Goal: Find specific page/section: Find specific page/section

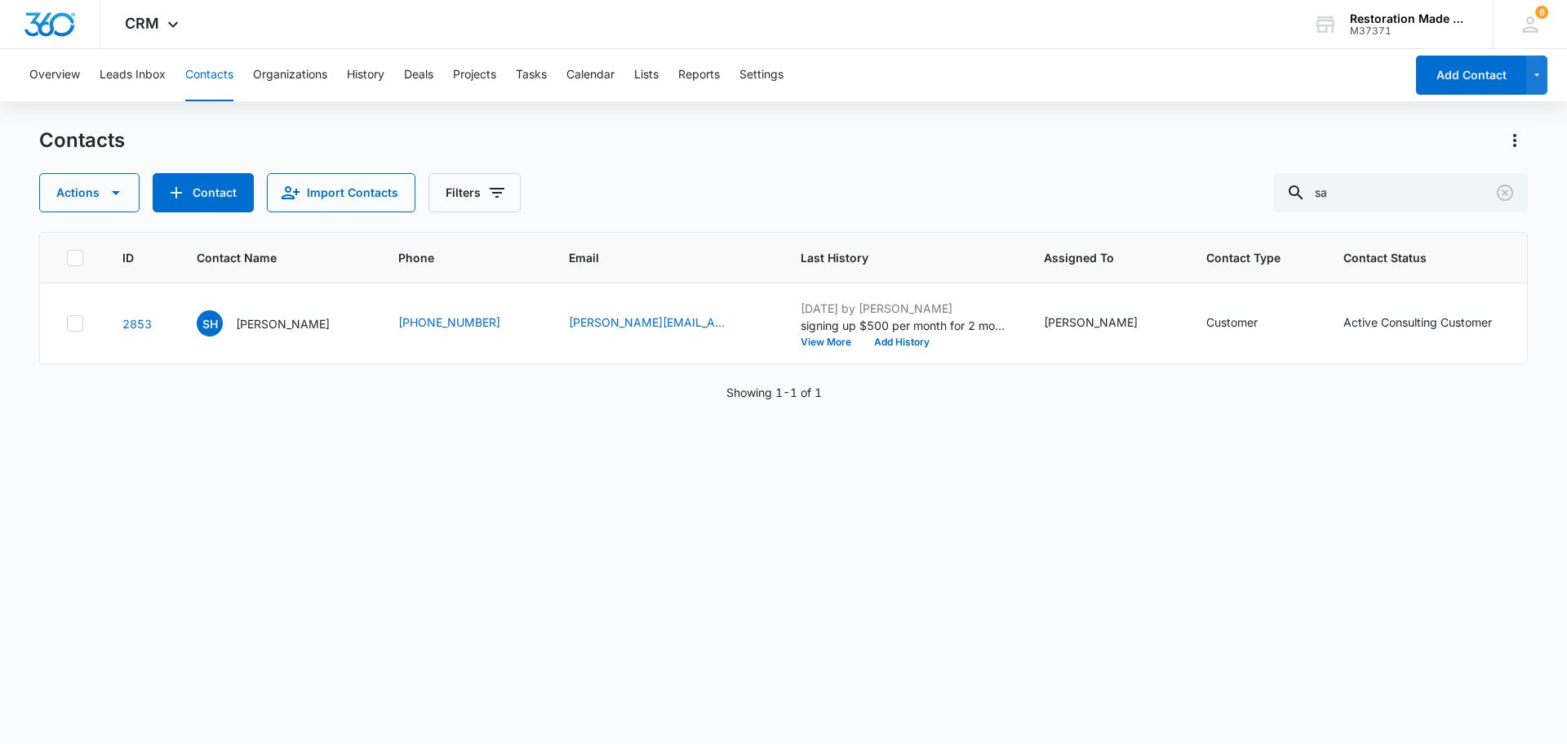
type input "s"
type input "duke"
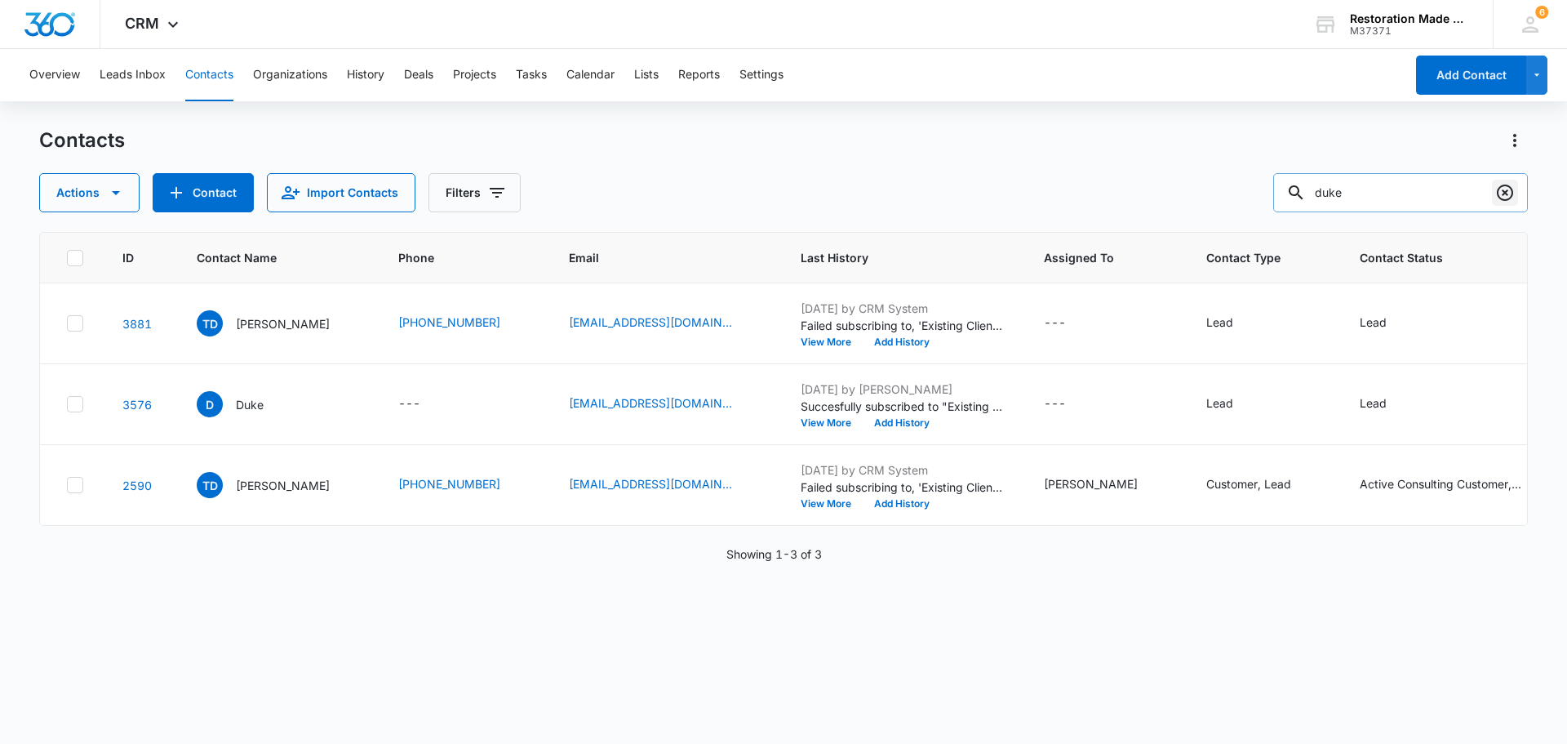
click at [1504, 195] on icon "Clear" at bounding box center [1505, 192] width 16 height 16
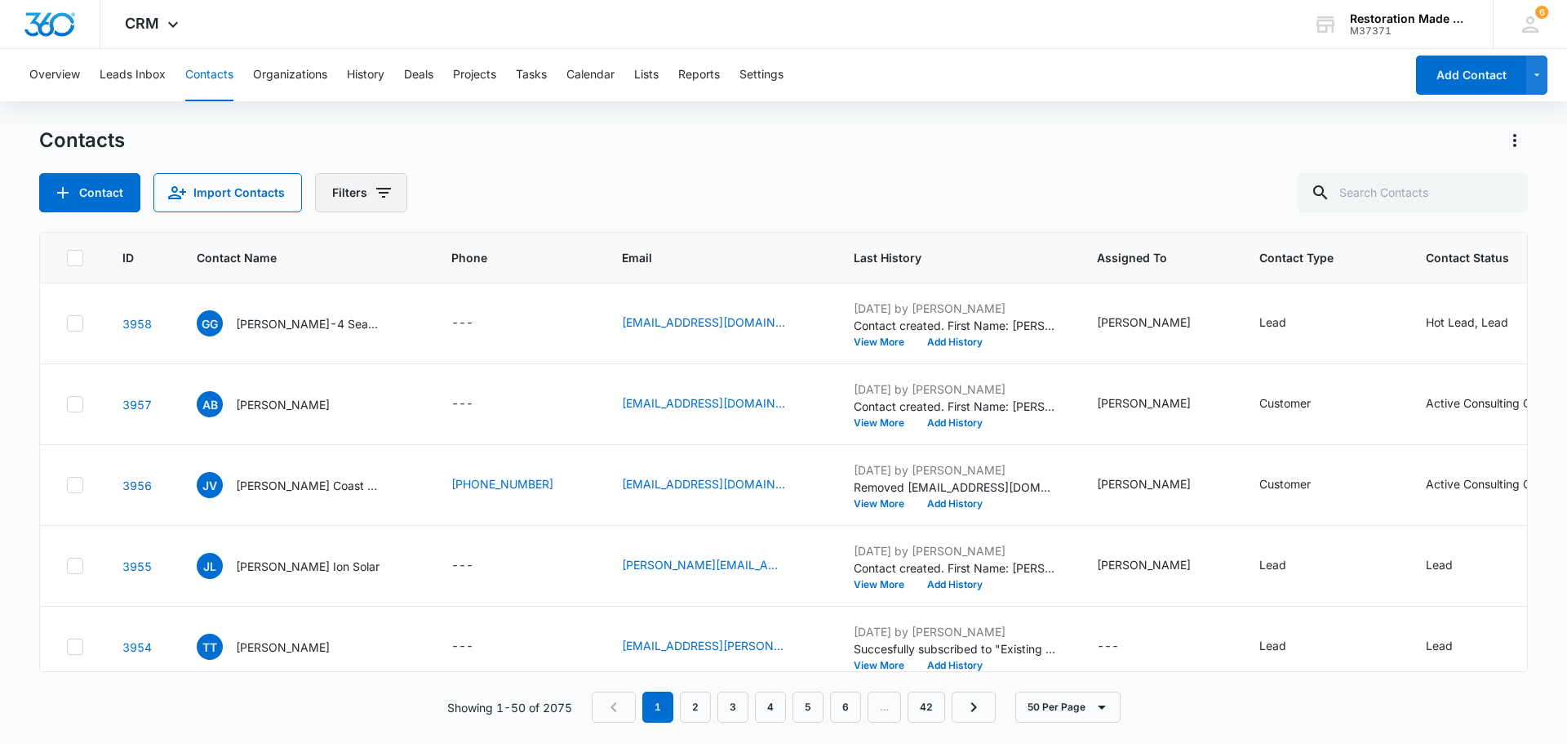
click at [379, 193] on icon "Filters" at bounding box center [383, 193] width 15 height 10
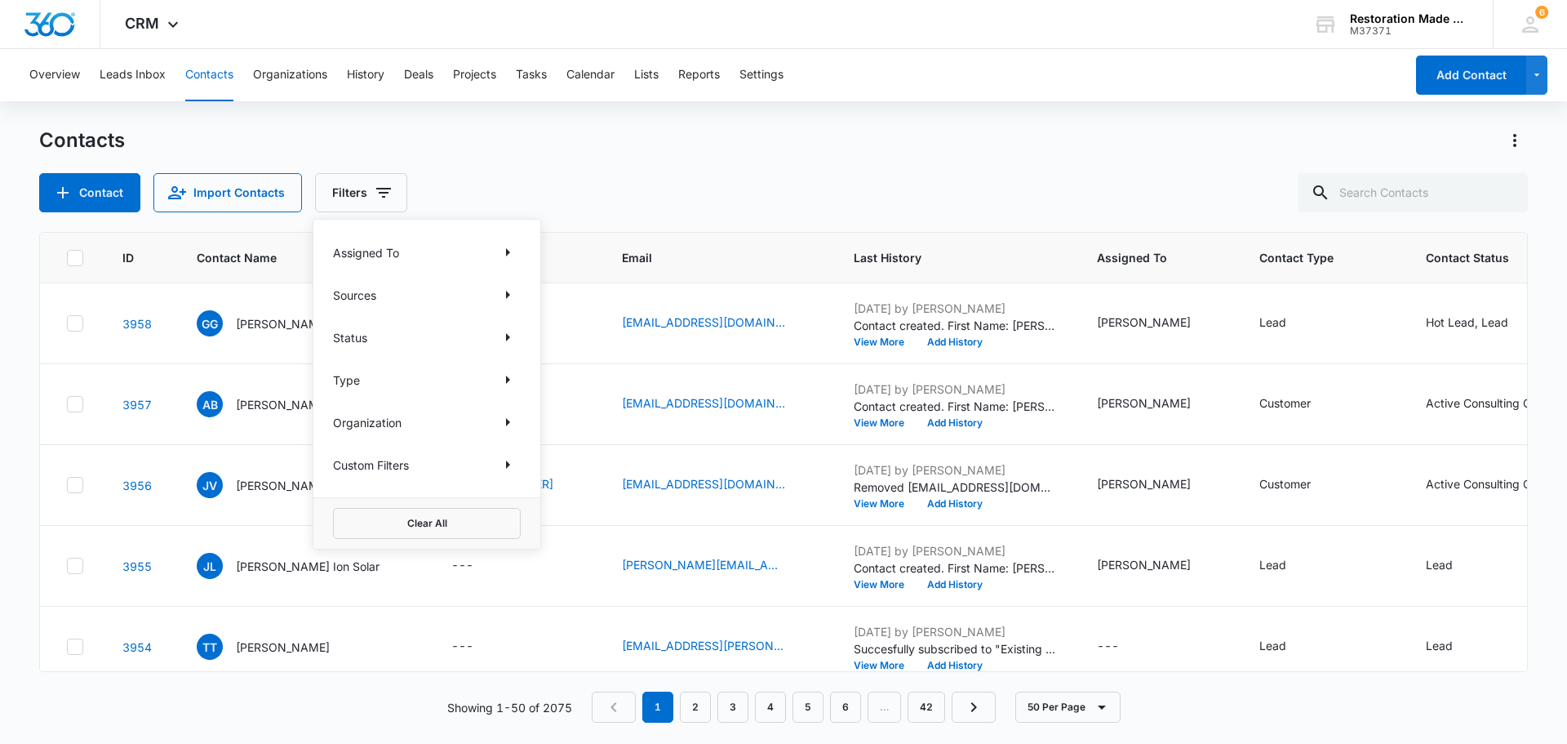
click at [402, 249] on div "Assigned To" at bounding box center [427, 252] width 188 height 26
click at [509, 249] on icon "Show Assigned To filters" at bounding box center [508, 252] width 20 height 20
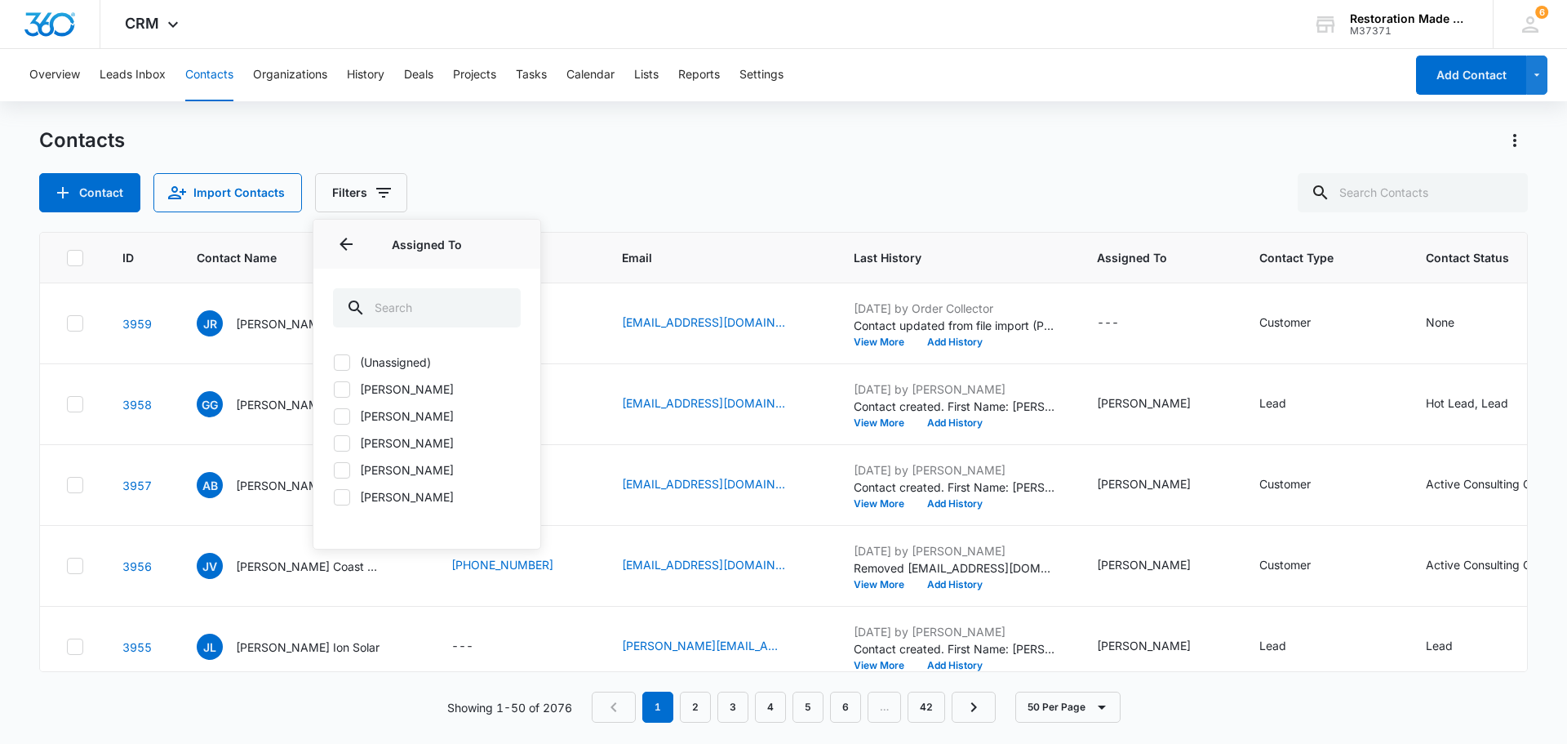
click at [350, 391] on label "[PERSON_NAME]" at bounding box center [427, 388] width 188 height 17
click at [334, 389] on input "[PERSON_NAME]" at bounding box center [333, 389] width 1 height 1
checkbox input "true"
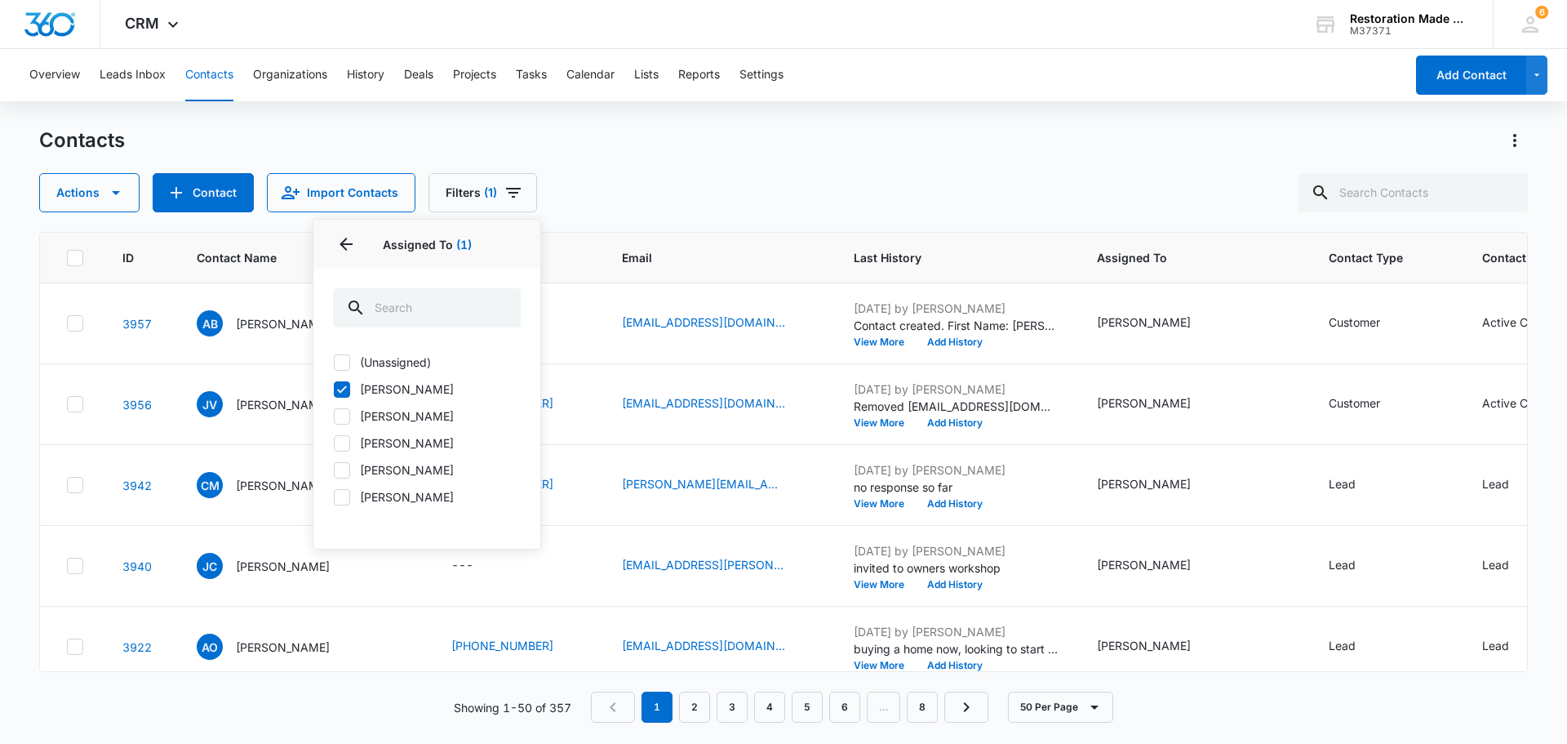
click at [710, 139] on div "Contacts" at bounding box center [783, 140] width 1489 height 26
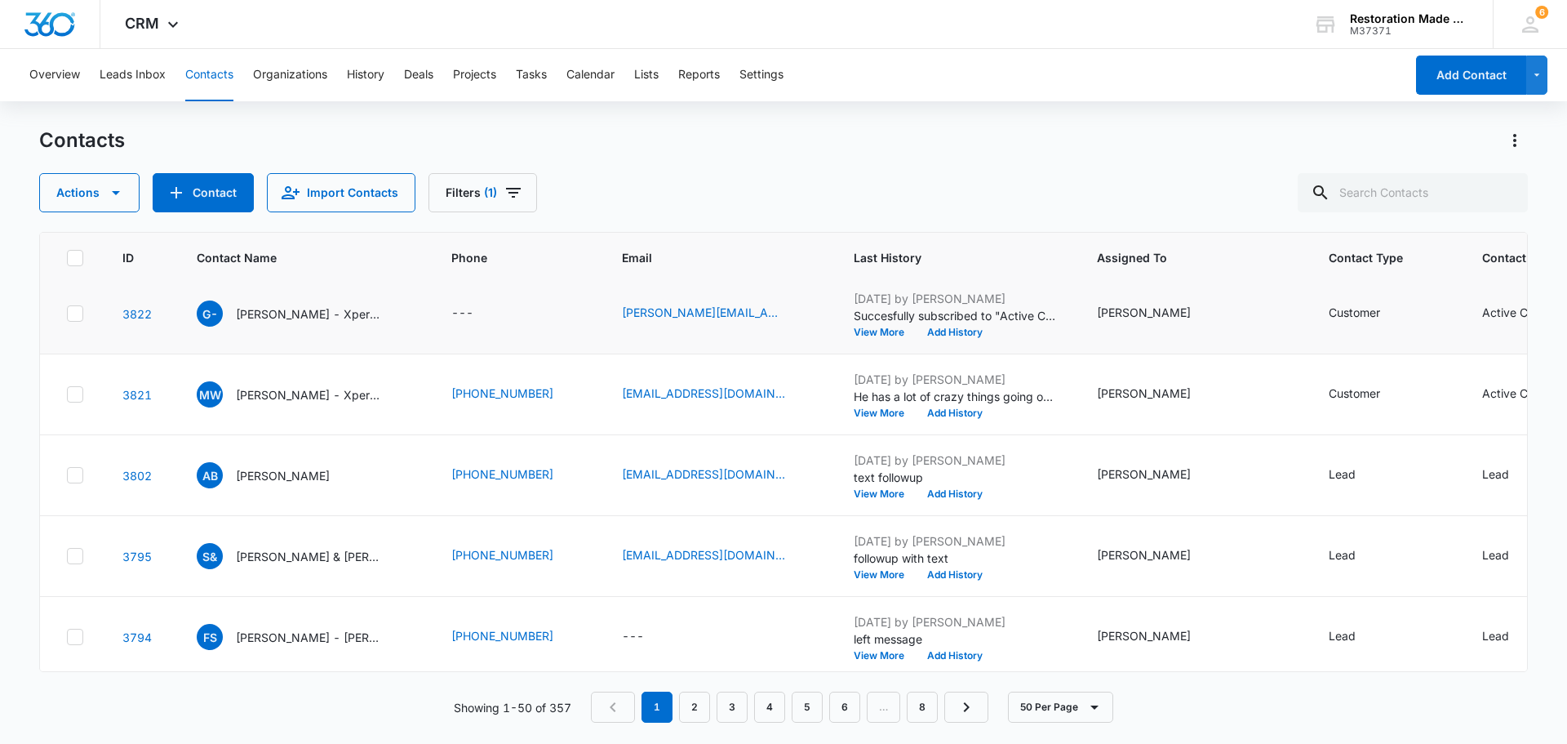
scroll to position [1061, 0]
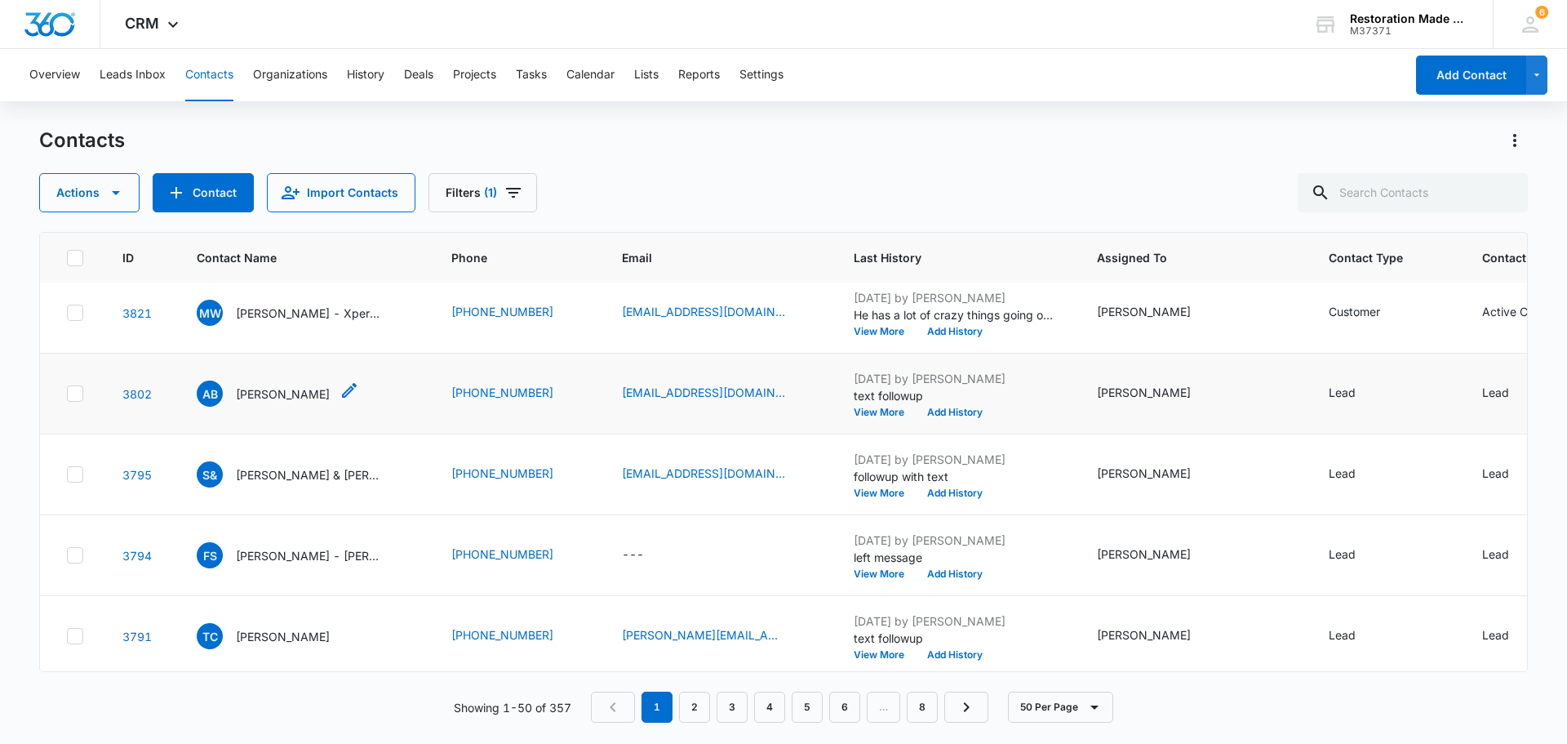
click at [297, 392] on p "[PERSON_NAME]" at bounding box center [283, 393] width 94 height 17
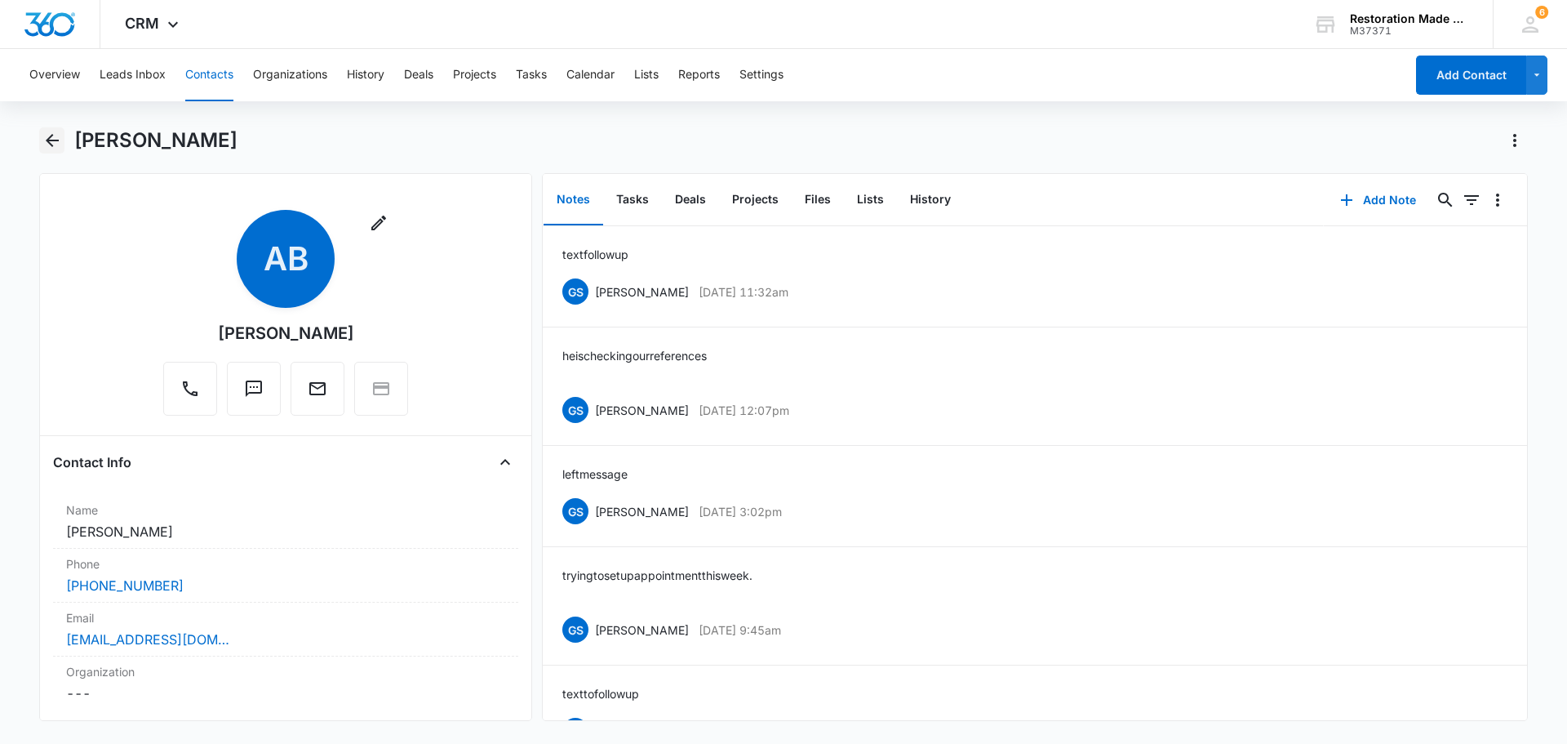
click at [56, 139] on icon "Back" at bounding box center [52, 141] width 20 height 20
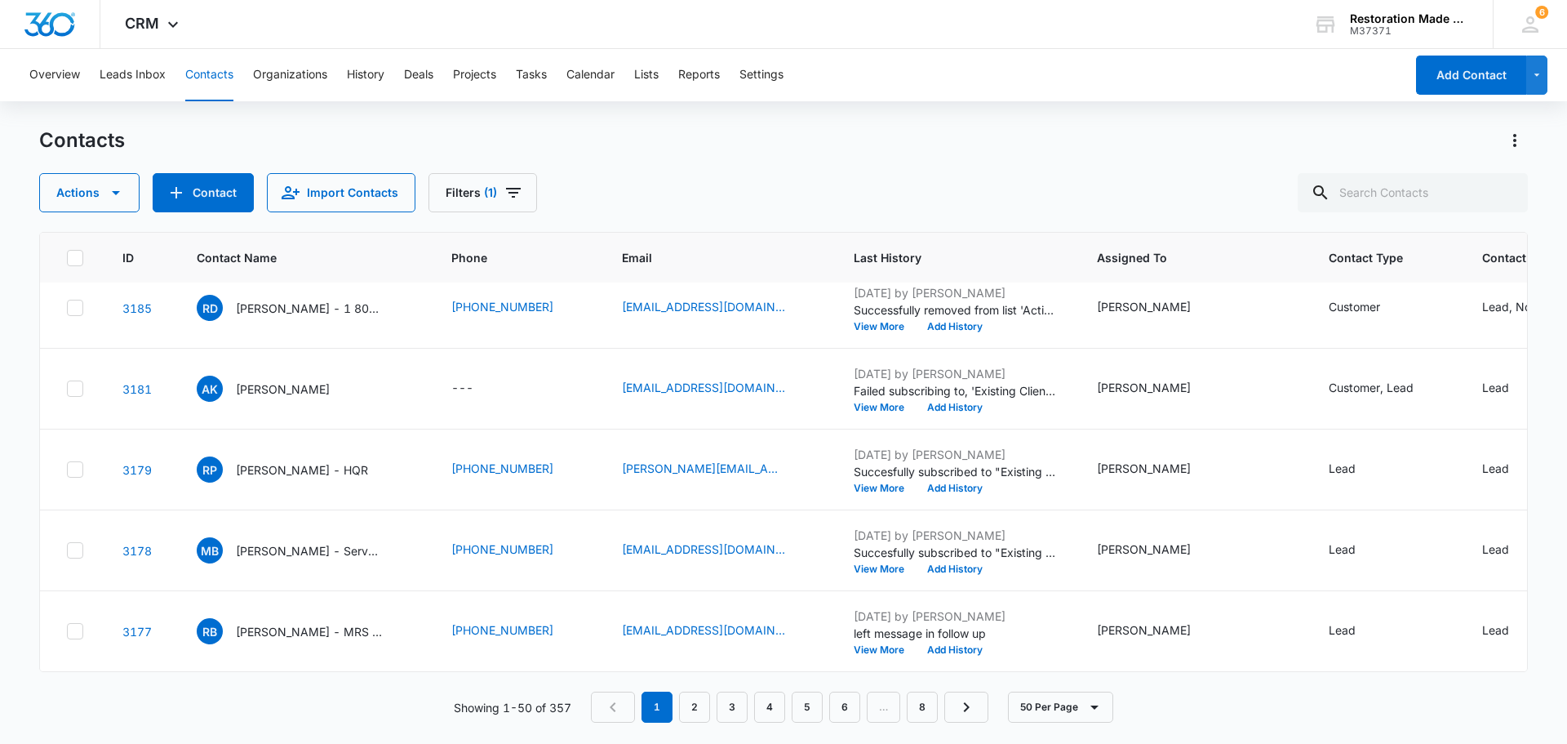
scroll to position [3690, 0]
